Goal: Task Accomplishment & Management: Complete application form

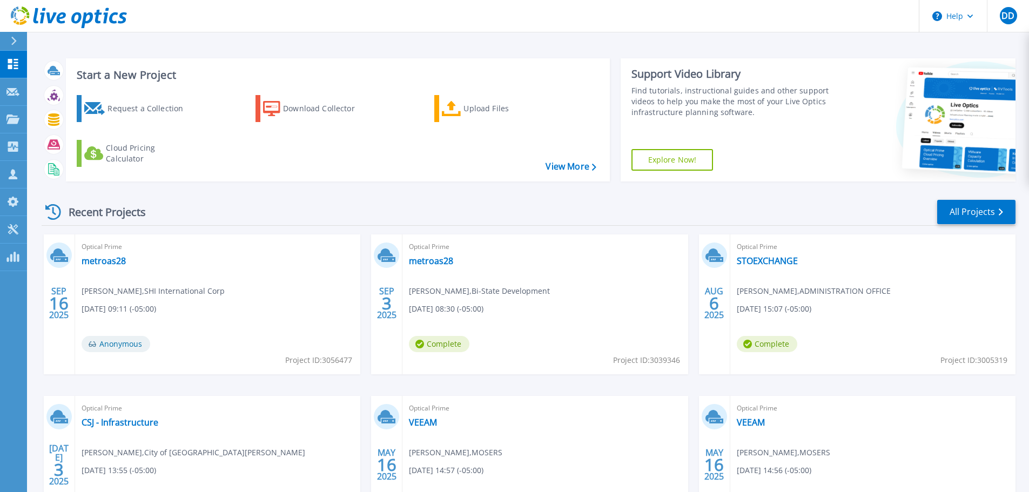
click at [145, 110] on div "Request a Collection" at bounding box center [150, 109] width 86 height 22
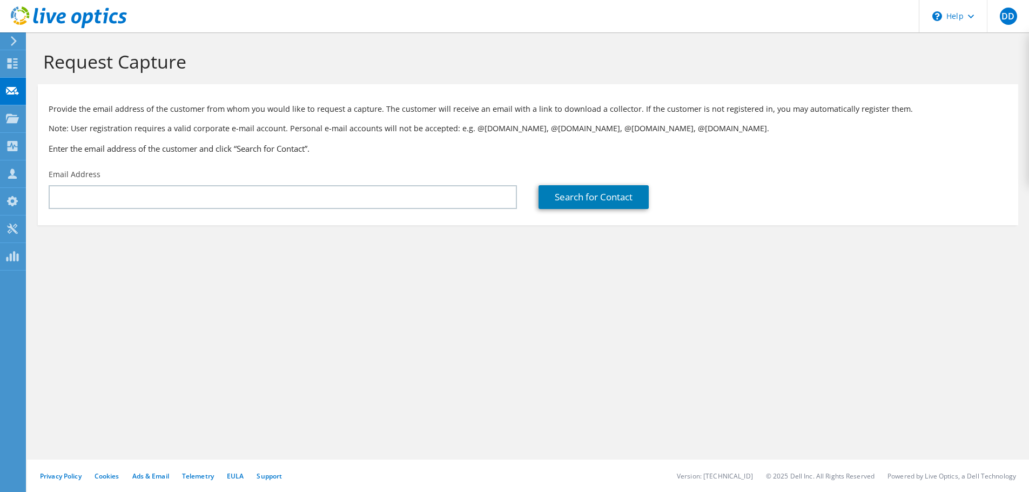
click at [207, 183] on div "Email Address" at bounding box center [283, 189] width 490 height 51
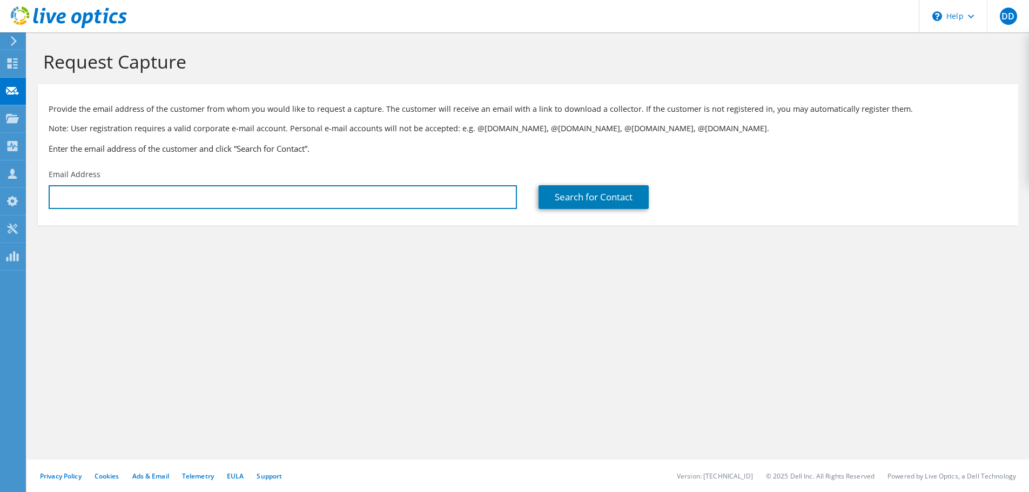
click at [202, 191] on input "text" at bounding box center [283, 197] width 468 height 24
click at [206, 193] on input "text" at bounding box center [283, 197] width 468 height 24
paste input "[PERSON_NAME] <[PERSON_NAME][EMAIL_ADDRESS][PERSON_NAME][DOMAIN_NAME]>"
type input "[PERSON_NAME][EMAIL_ADDRESS][PERSON_NAME][DOMAIN_NAME]"
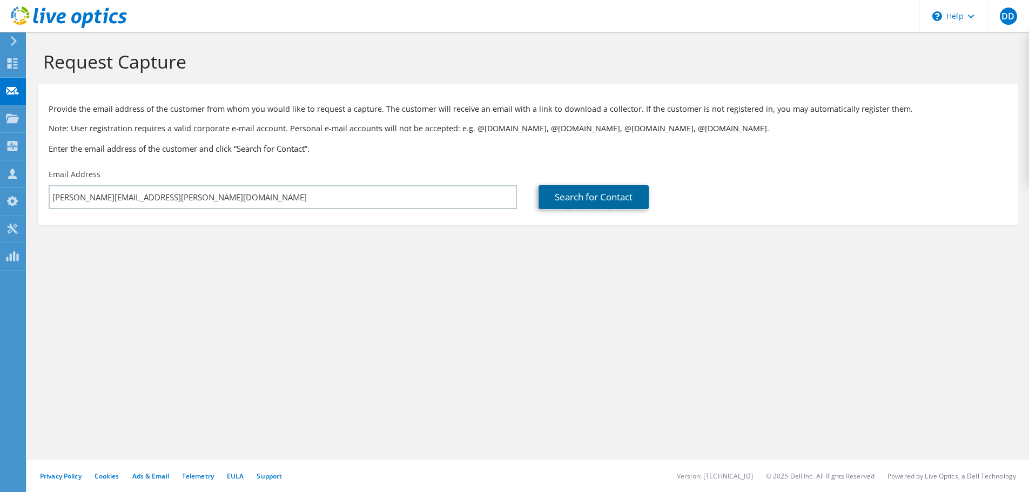
click at [581, 190] on link "Search for Contact" at bounding box center [593, 197] width 110 height 24
type input "[GEOGRAPHIC_DATA], [US_STATE]"
type input "[PERSON_NAME]"
type input "[GEOGRAPHIC_DATA]"
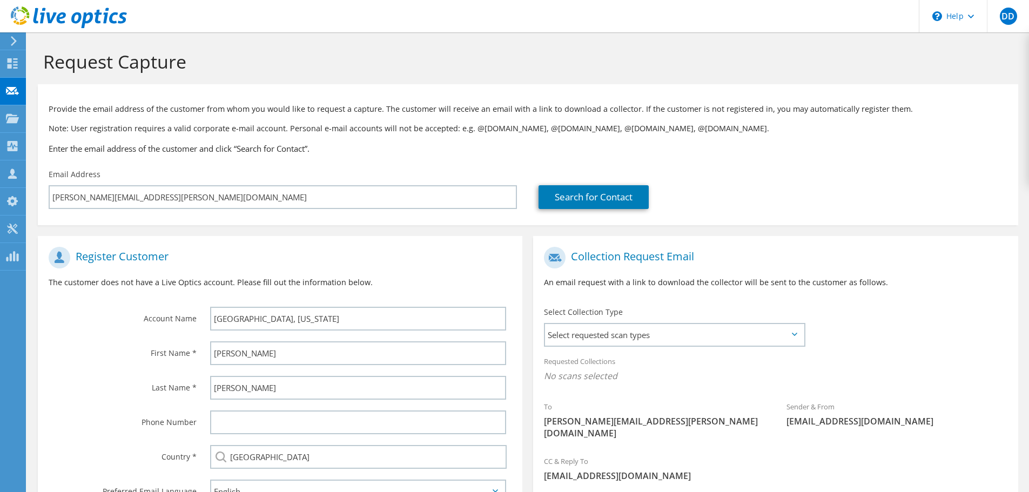
click at [150, 419] on label "Phone Number" at bounding box center [123, 418] width 148 height 17
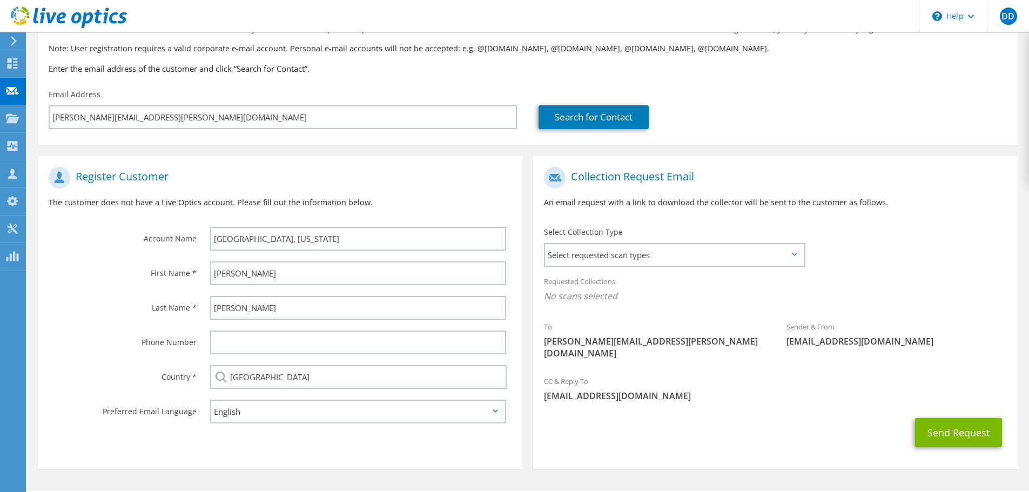
scroll to position [99, 0]
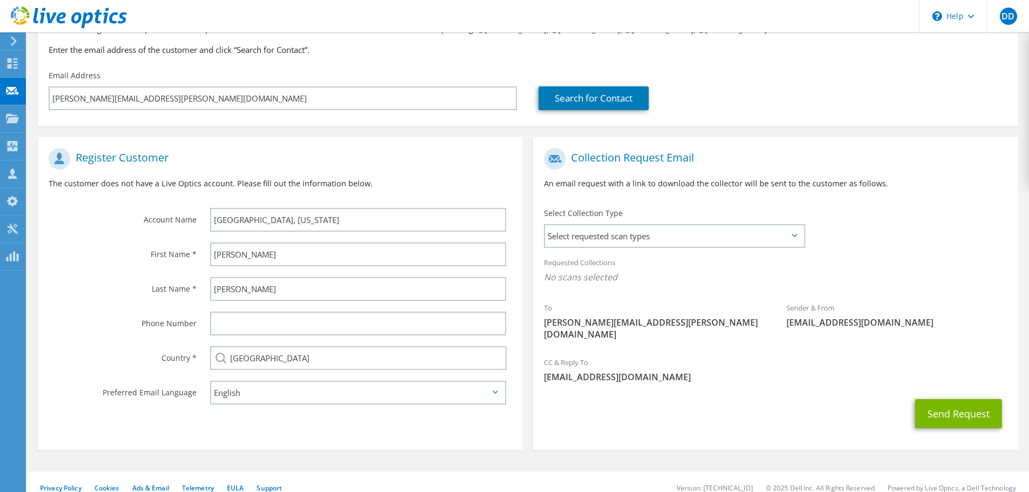
click at [580, 237] on span "Select requested scan types" at bounding box center [674, 236] width 259 height 22
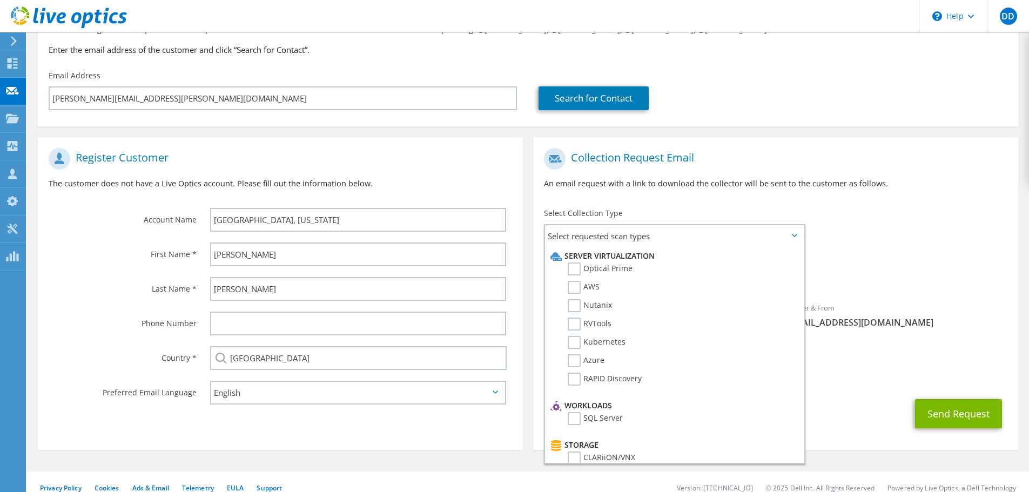
click at [578, 272] on label "Optical Prime" at bounding box center [600, 268] width 65 height 13
click at [0, 0] on input "Optical Prime" at bounding box center [0, 0] width 0 height 0
click at [578, 326] on label "RVTools" at bounding box center [590, 324] width 44 height 13
click at [0, 0] on input "RVTools" at bounding box center [0, 0] width 0 height 0
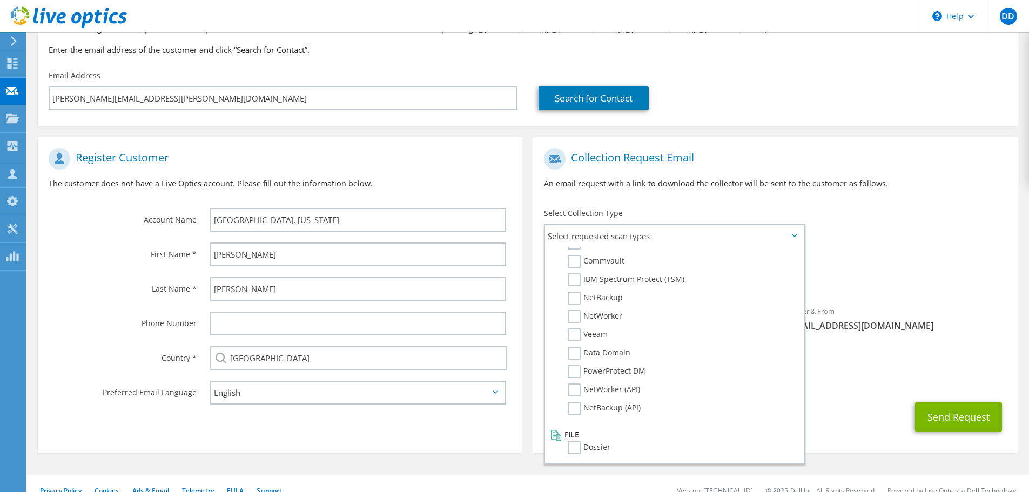
scroll to position [514, 0]
click at [839, 414] on div "Send Request" at bounding box center [775, 417] width 484 height 40
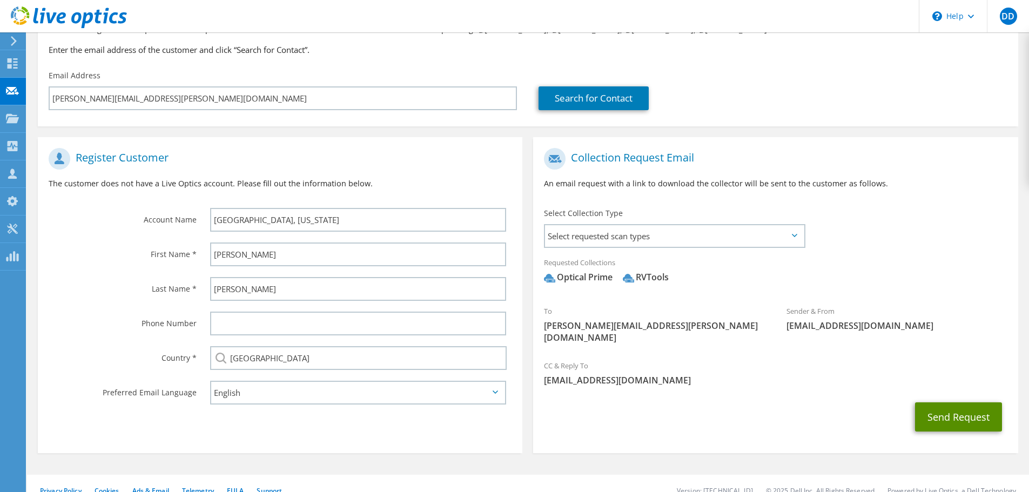
click at [968, 408] on button "Send Request" at bounding box center [958, 416] width 87 height 29
